Goal: Information Seeking & Learning: Learn about a topic

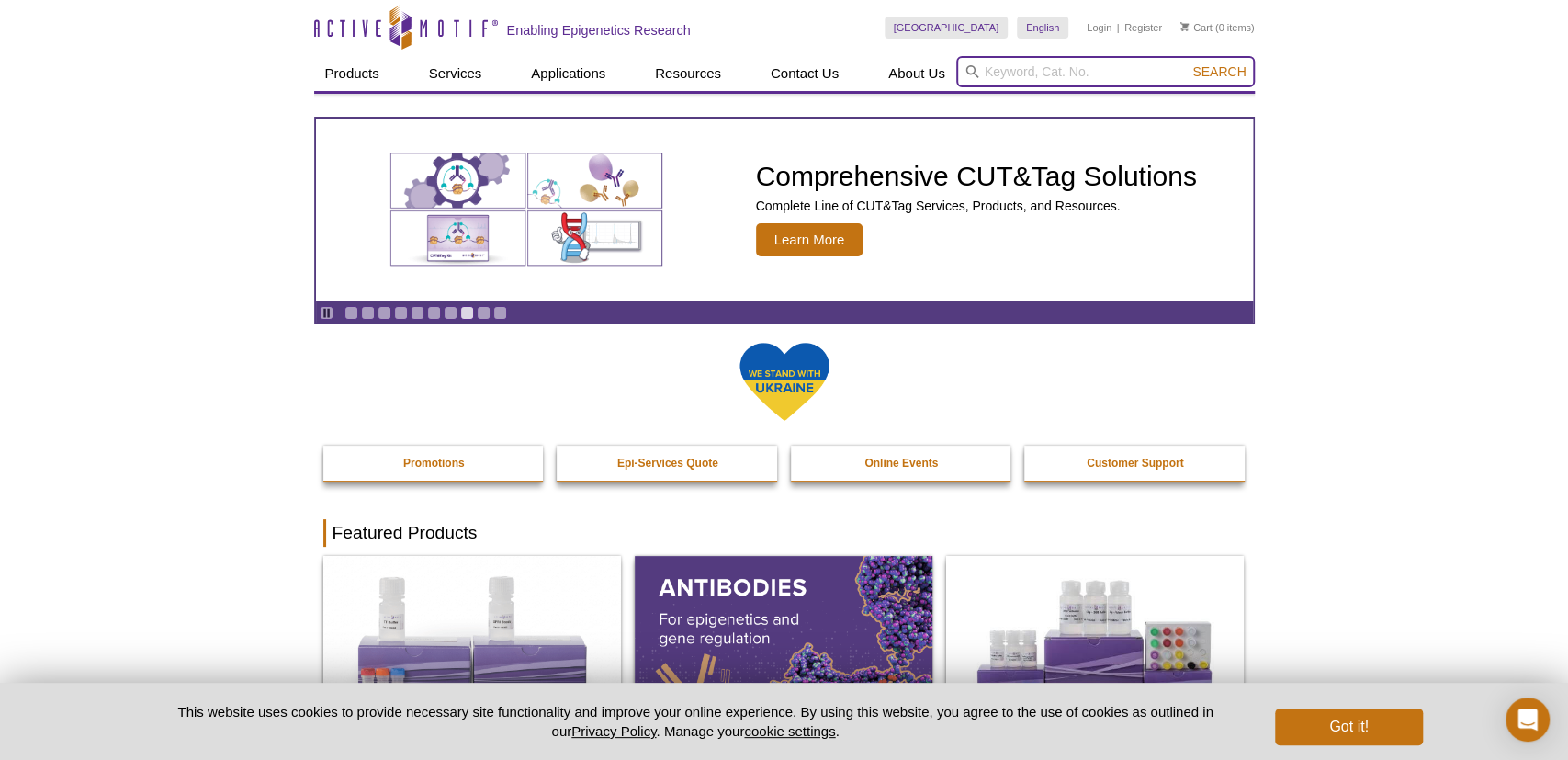
click at [1070, 76] on input "search" at bounding box center [1105, 72] width 298 height 31
type input "ikkb"
click at [1187, 63] on button "Search" at bounding box center [1219, 71] width 64 height 17
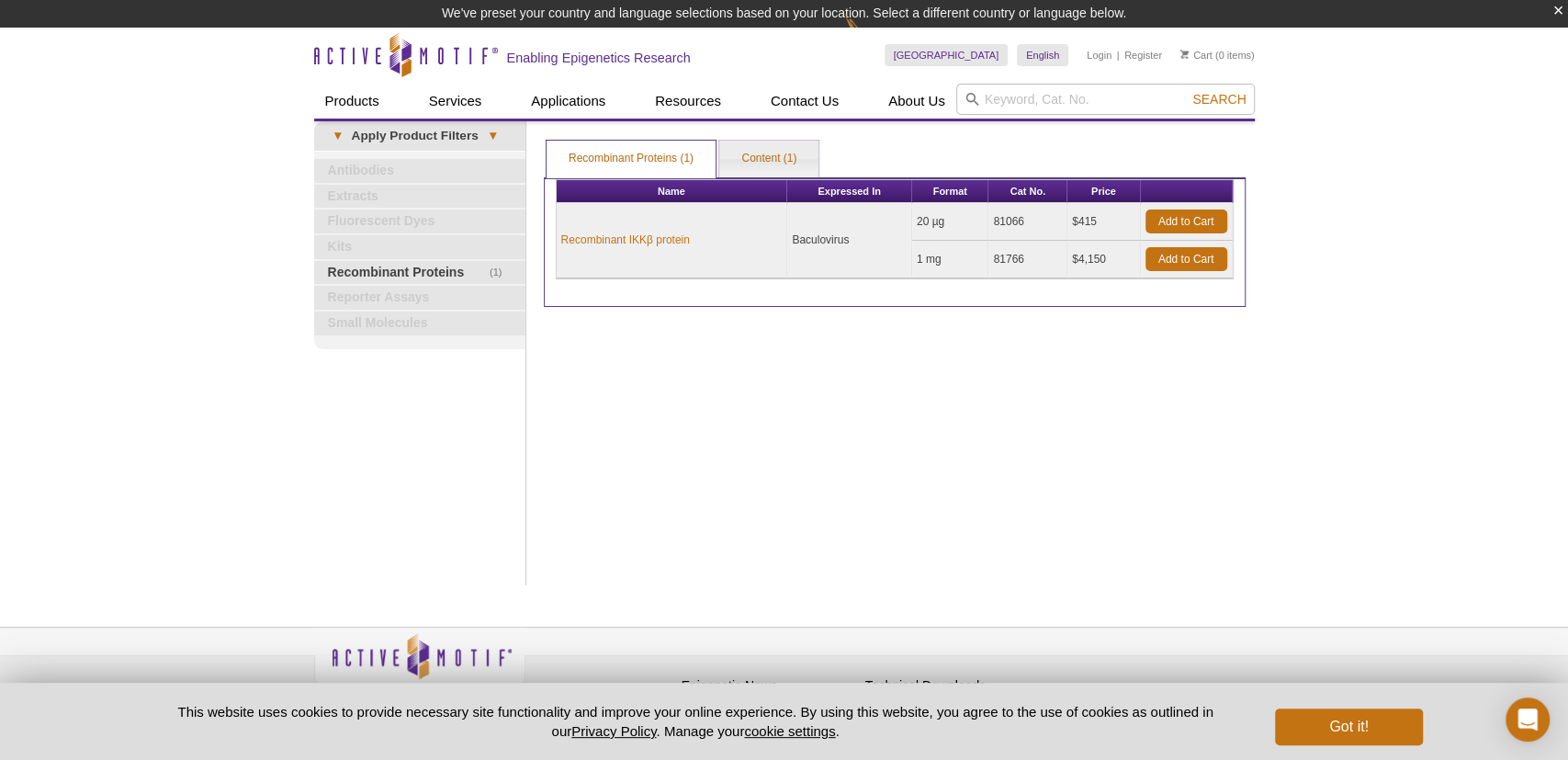
click at [648, 248] on td "Recombinant IKKβ protein" at bounding box center [672, 240] width 232 height 75
click at [646, 240] on link "Recombinant IKKβ protein" at bounding box center [626, 240] width 129 height 17
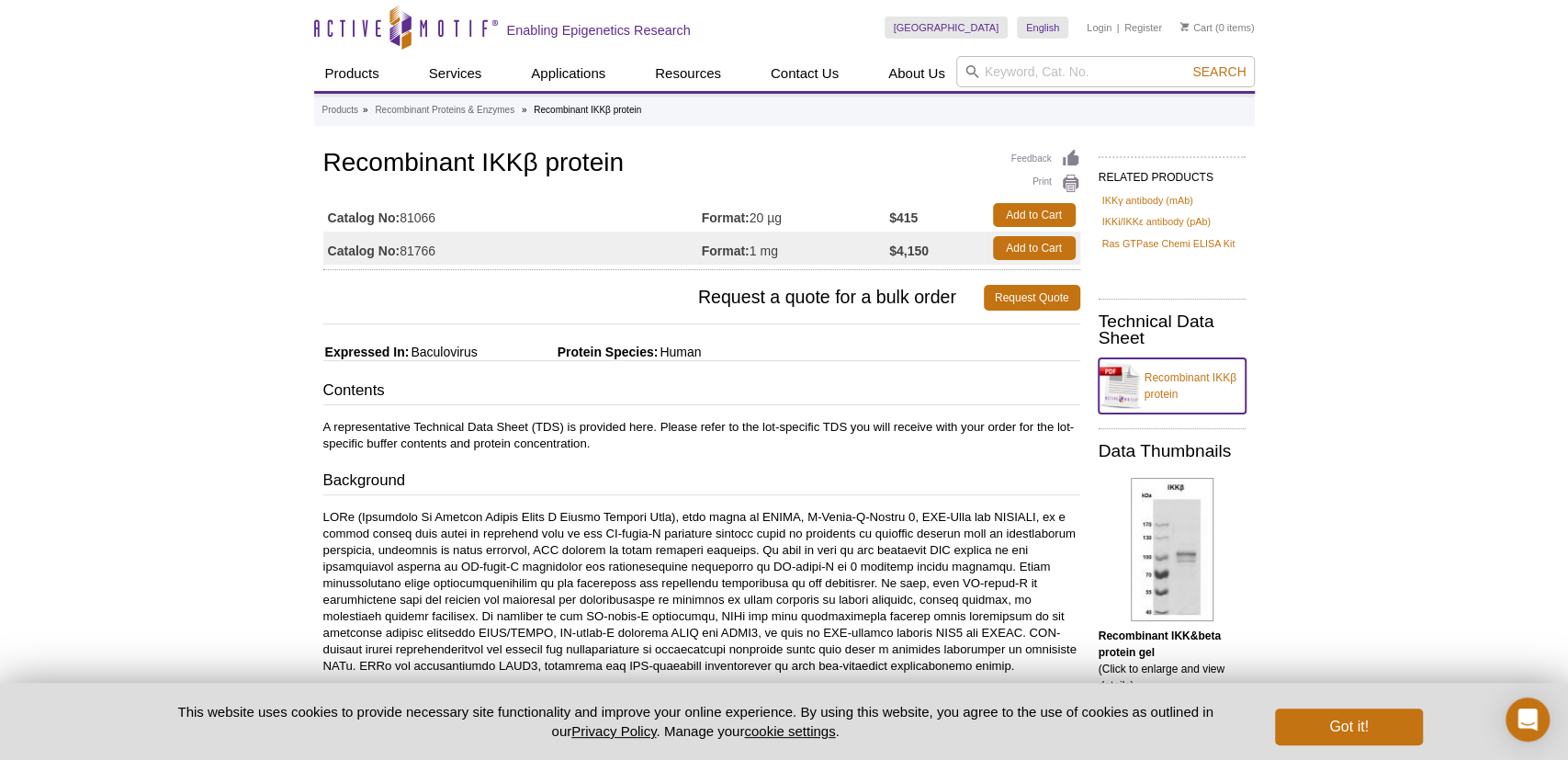
click at [1196, 380] on link "Recombinant IKKβ protein" at bounding box center [1172, 386] width 147 height 56
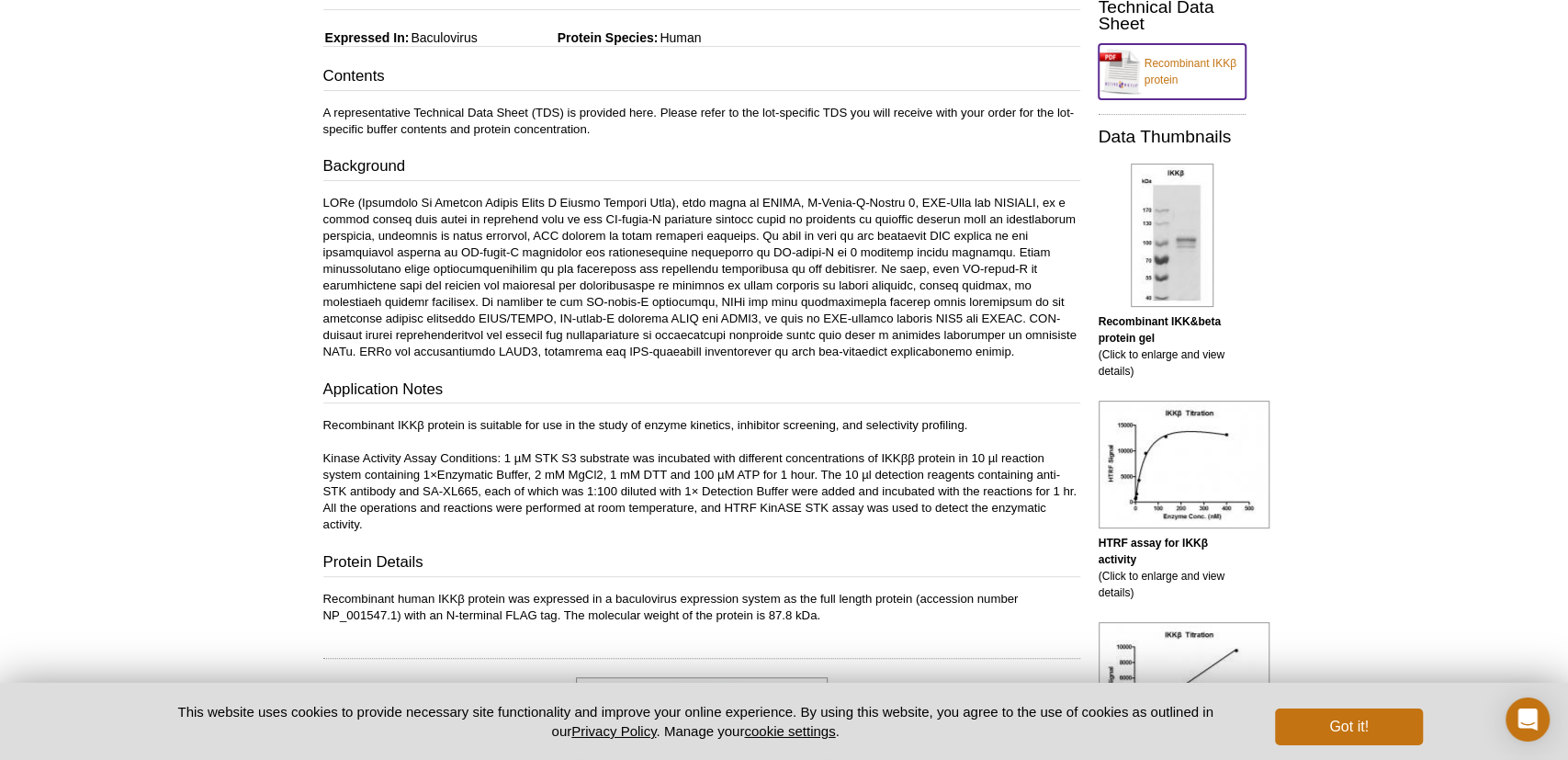
scroll to position [477, 0]
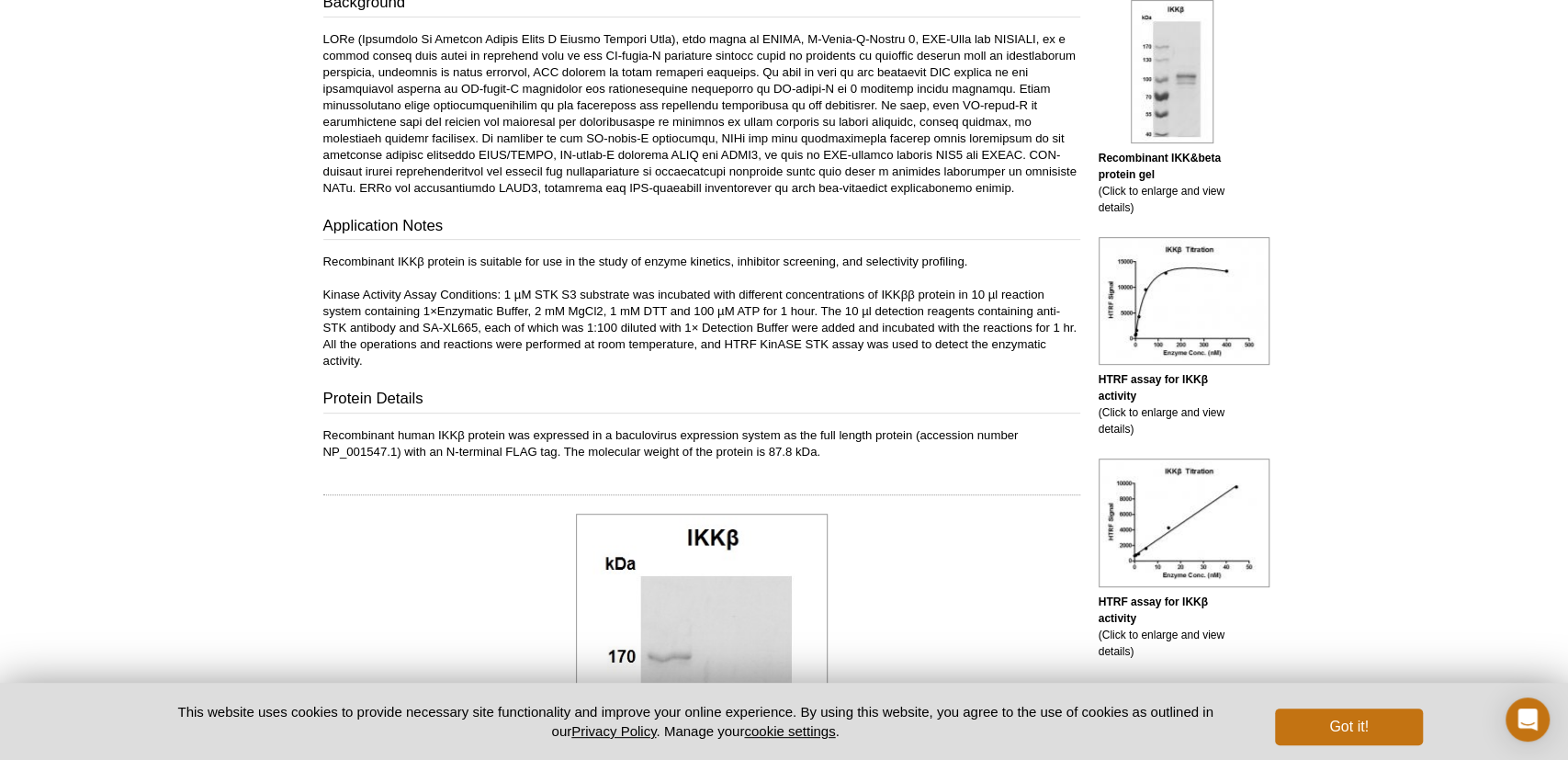
drag, startPoint x: 325, startPoint y: 260, endPoint x: 399, endPoint y: 363, distance: 126.8
click at [399, 363] on p "Recombinant IKKβ protein is suitable for use in the study of enzyme kinetics, i…" at bounding box center [702, 311] width 757 height 116
copy p "Recombinant IKKβ protein is suitable for use in the study of enzyme kinetics, i…"
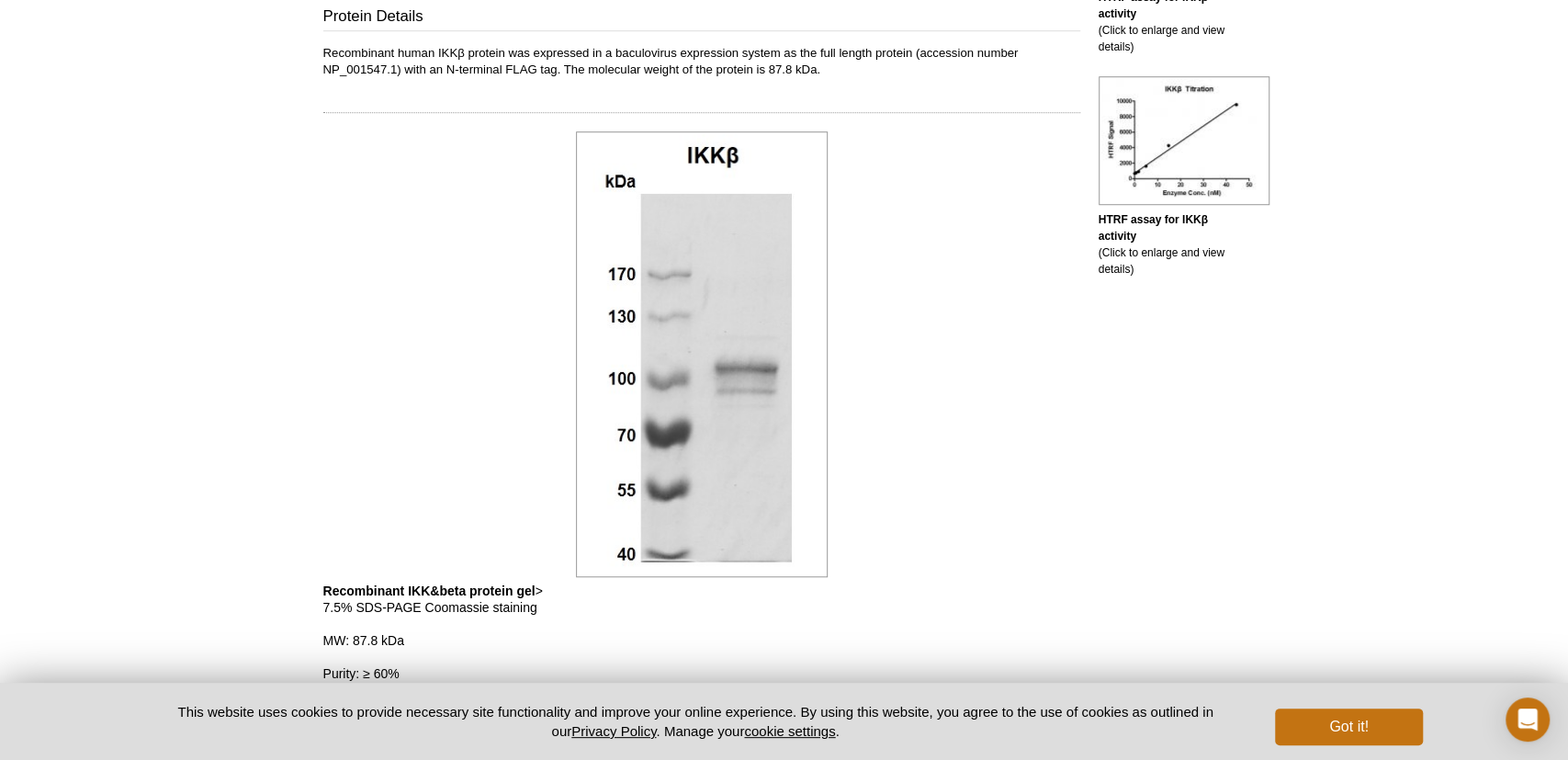
click at [953, 420] on div at bounding box center [702, 354] width 757 height 455
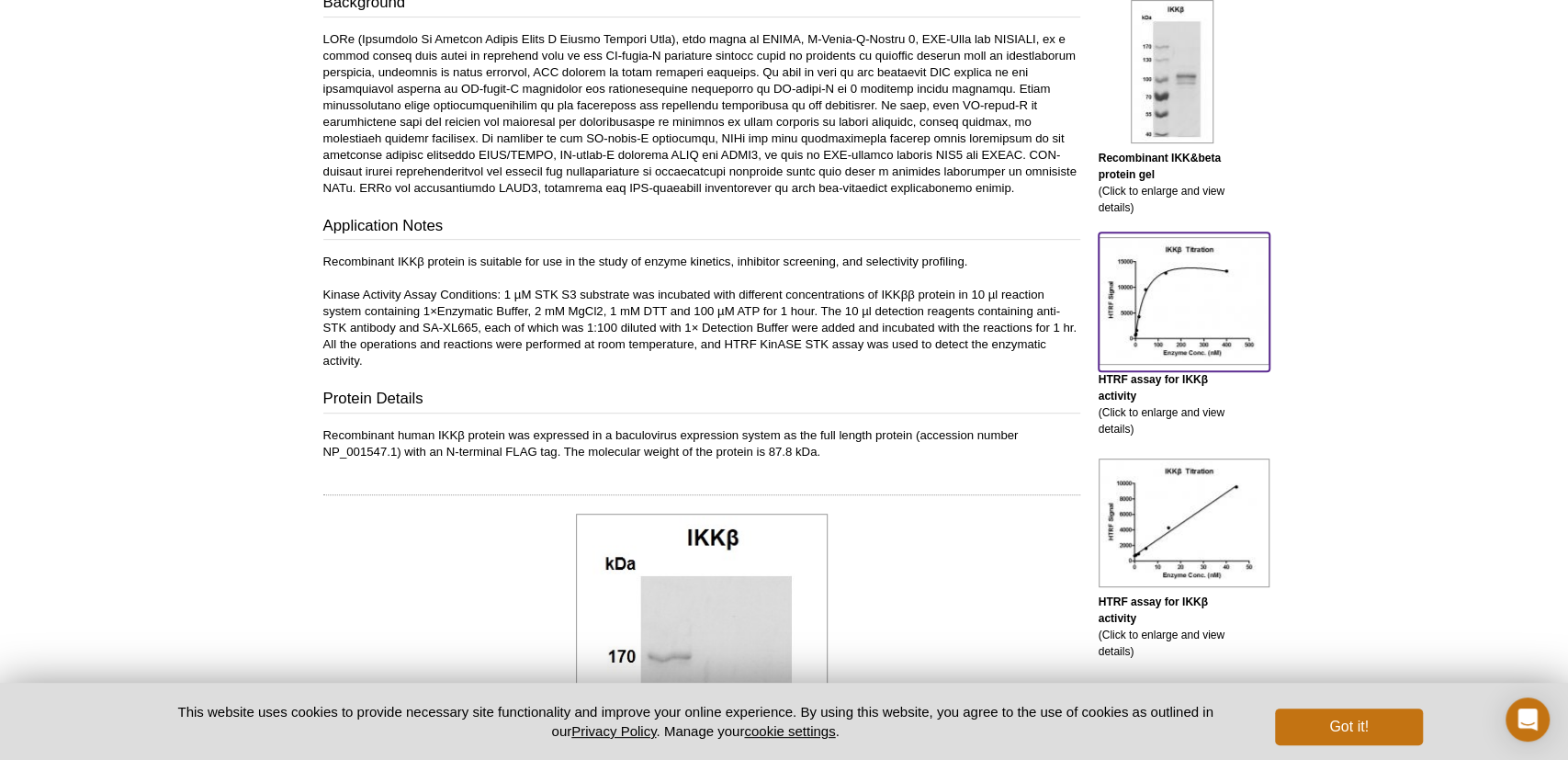
click at [1180, 293] on img at bounding box center [1184, 300] width 171 height 128
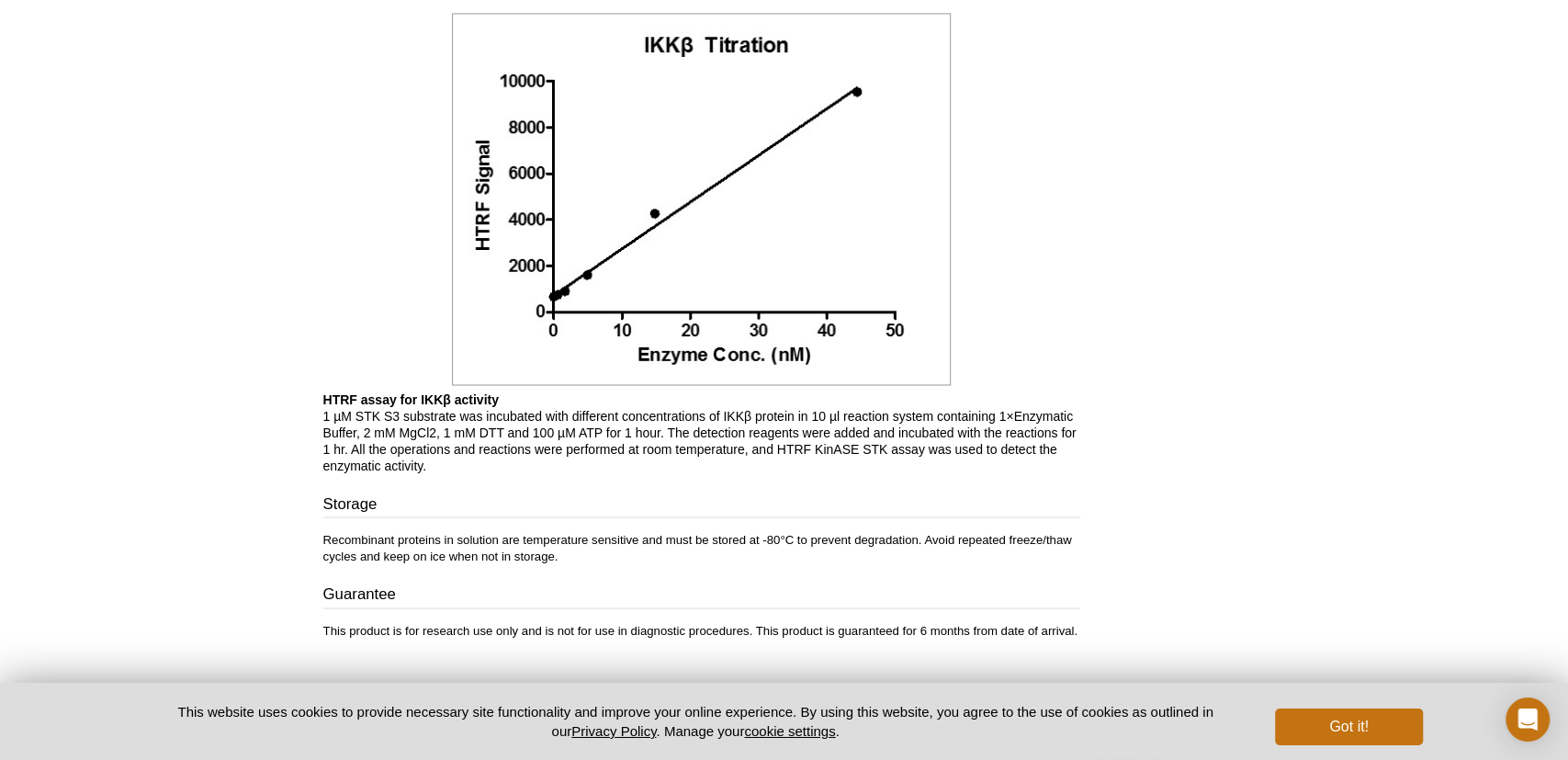
scroll to position [1367, 0]
